Goal: Complete application form

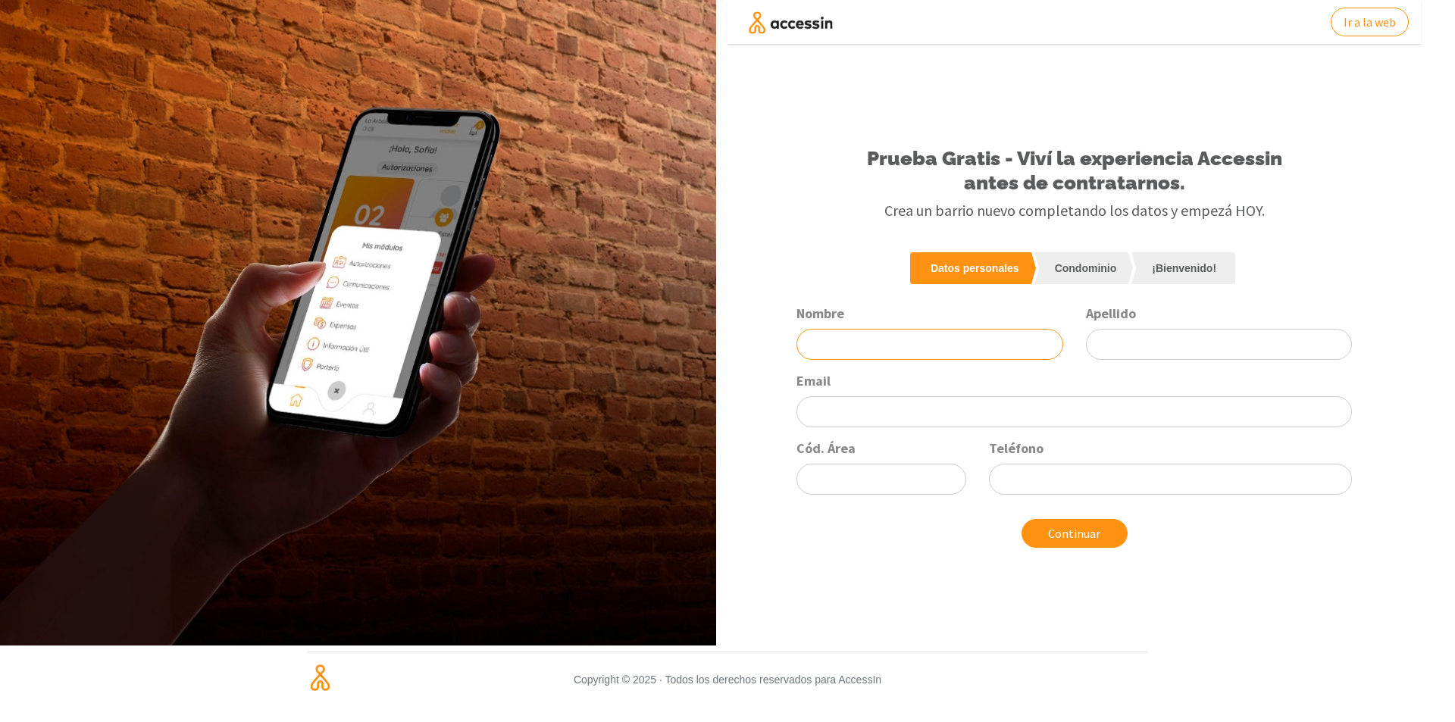
click at [908, 336] on input "Nombre" at bounding box center [929, 344] width 266 height 31
type input "[PERSON_NAME]"
type input "[EMAIL_ADDRESS][DOMAIN_NAME]"
type input "0261"
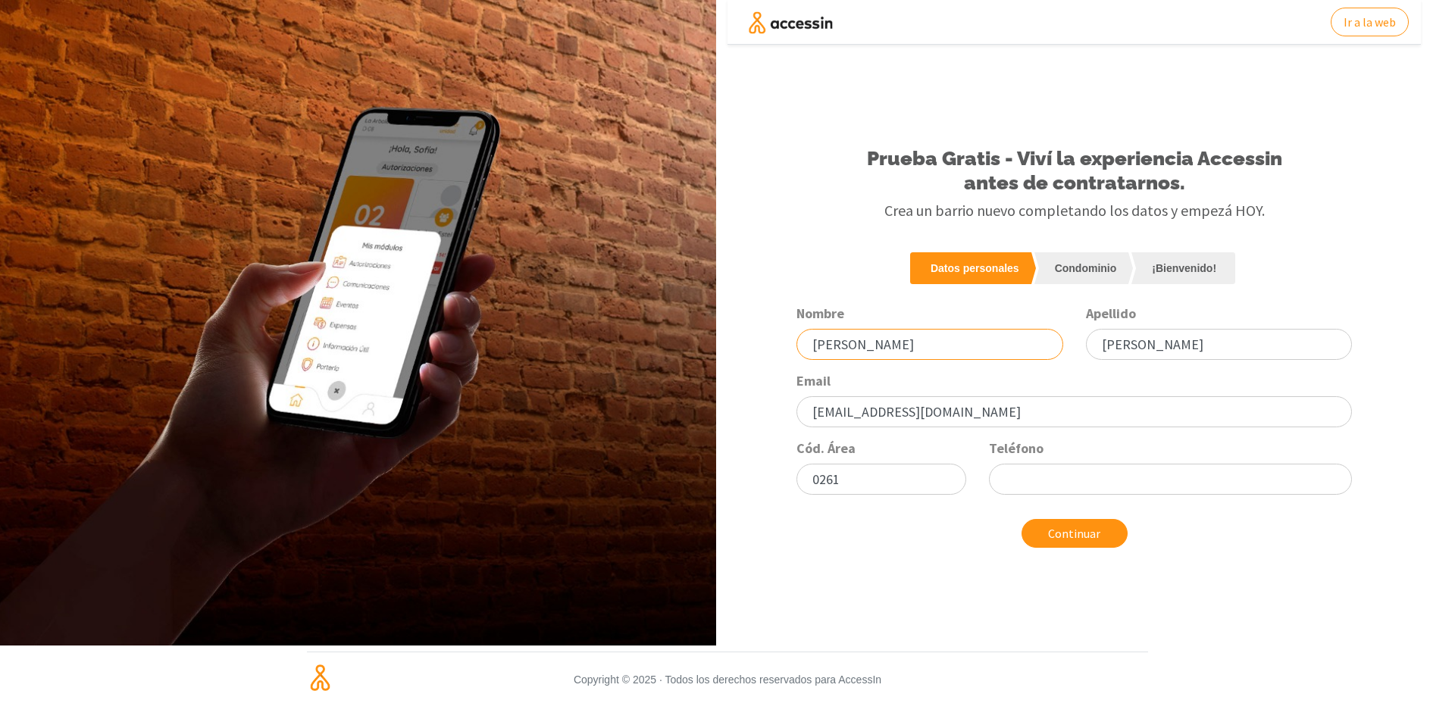
type input "5966465"
click at [1096, 538] on button "Continuar" at bounding box center [1074, 533] width 106 height 29
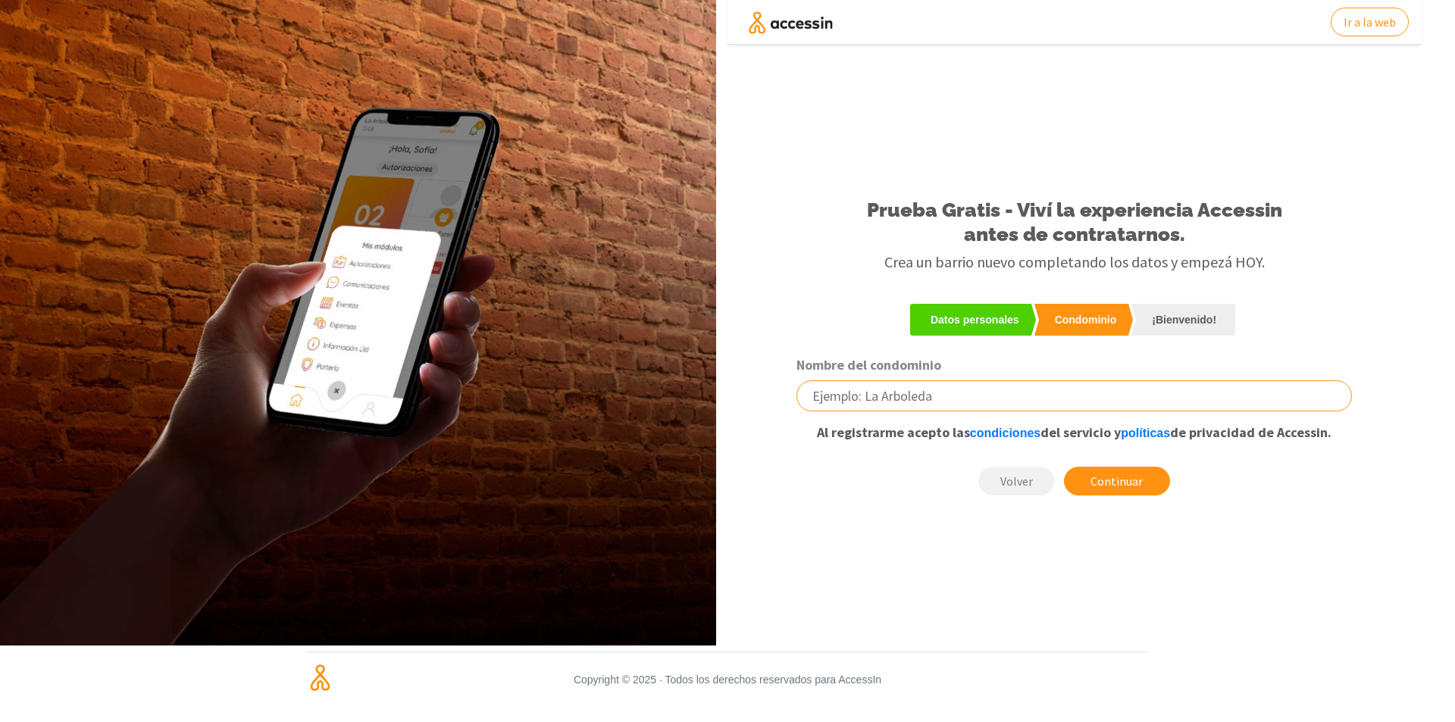
click at [1029, 402] on input "Nombre del condominio" at bounding box center [1073, 395] width 555 height 31
type input "La Arboleda"
click at [1112, 484] on button "Continuar" at bounding box center [1117, 481] width 106 height 29
